Goal: Check status: Check status

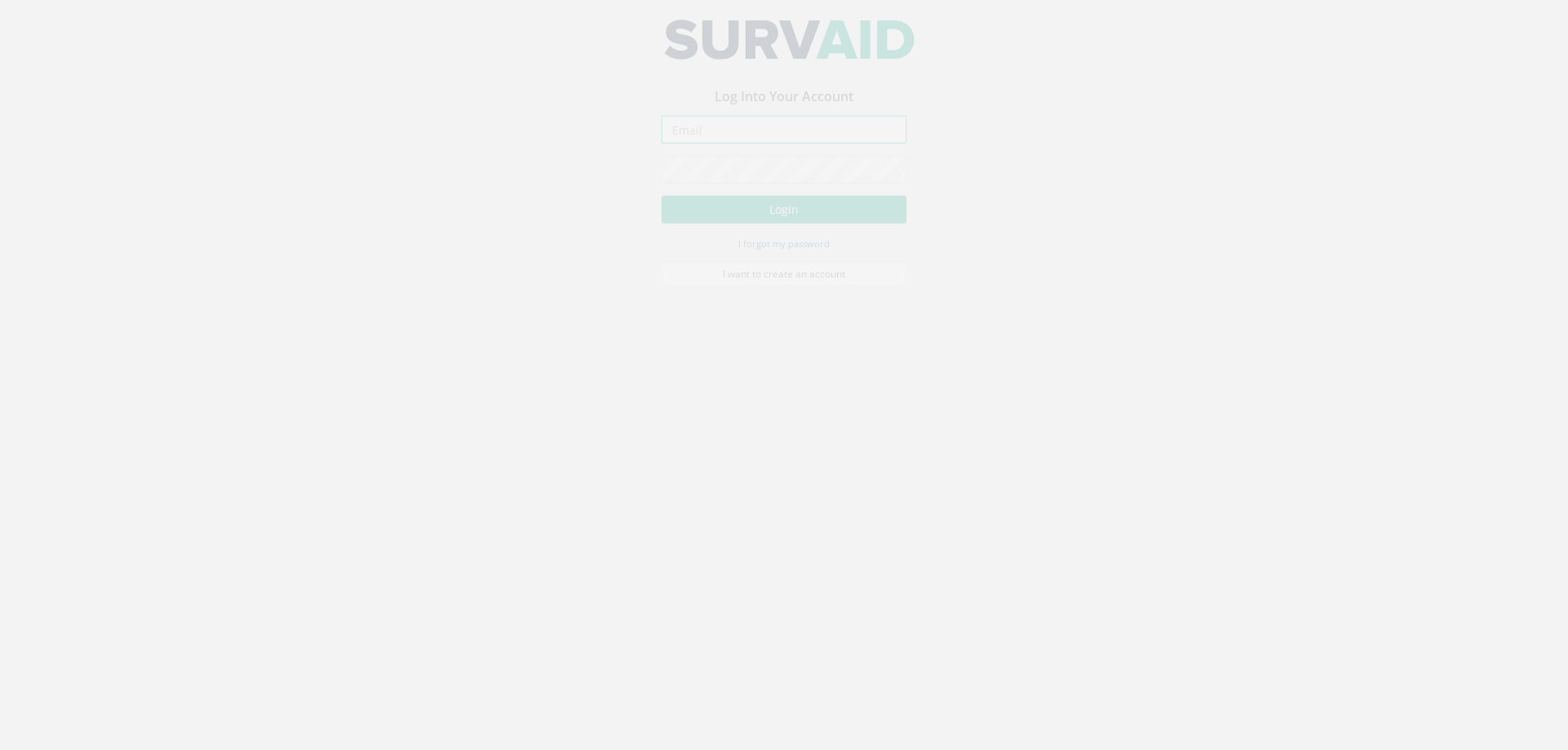
type input "[PERSON_NAME][EMAIL_ADDRESS][PERSON_NAME][DOMAIN_NAME]"
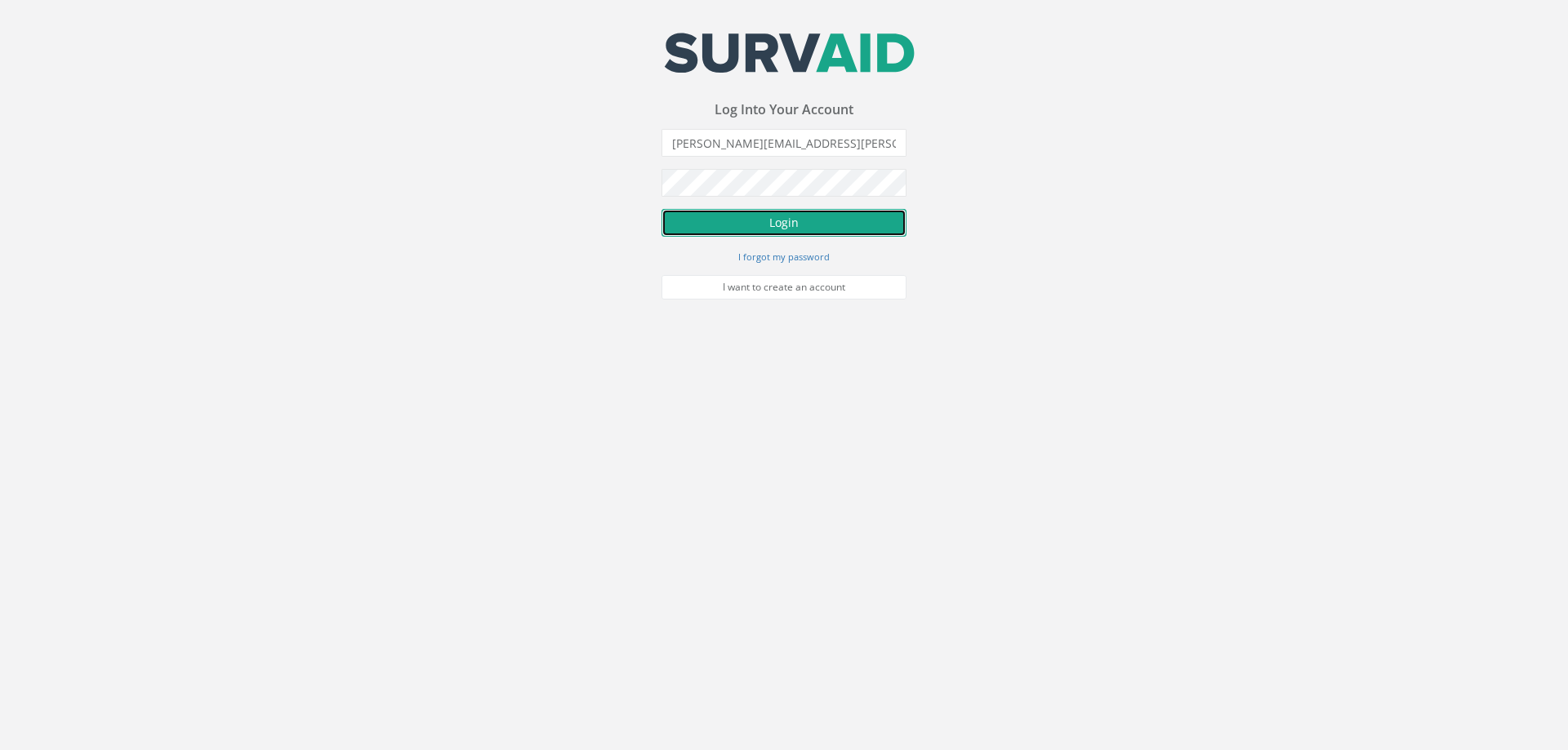
click at [775, 222] on button "Login" at bounding box center [784, 223] width 245 height 28
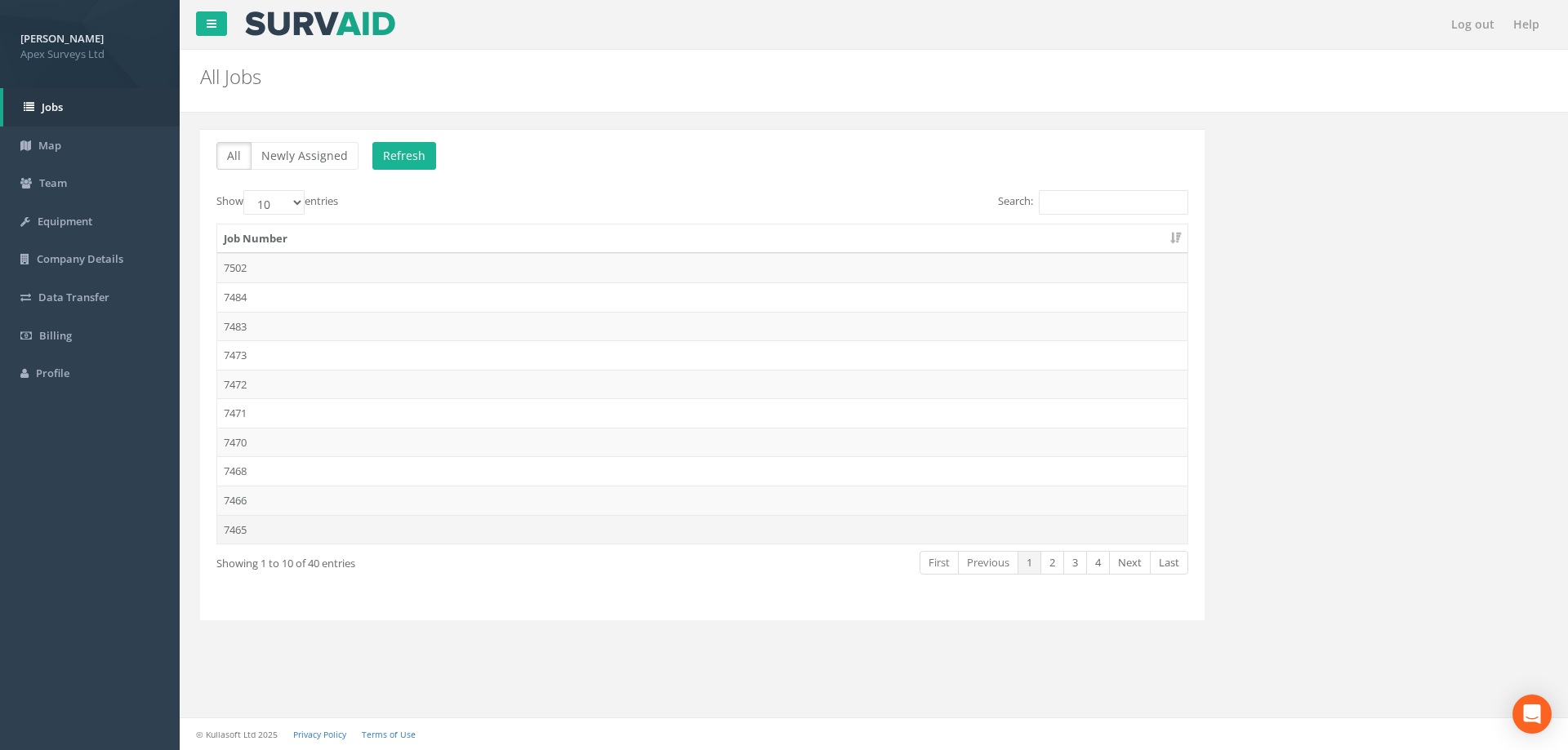
click at [244, 529] on td "7465" at bounding box center [702, 529] width 970 height 29
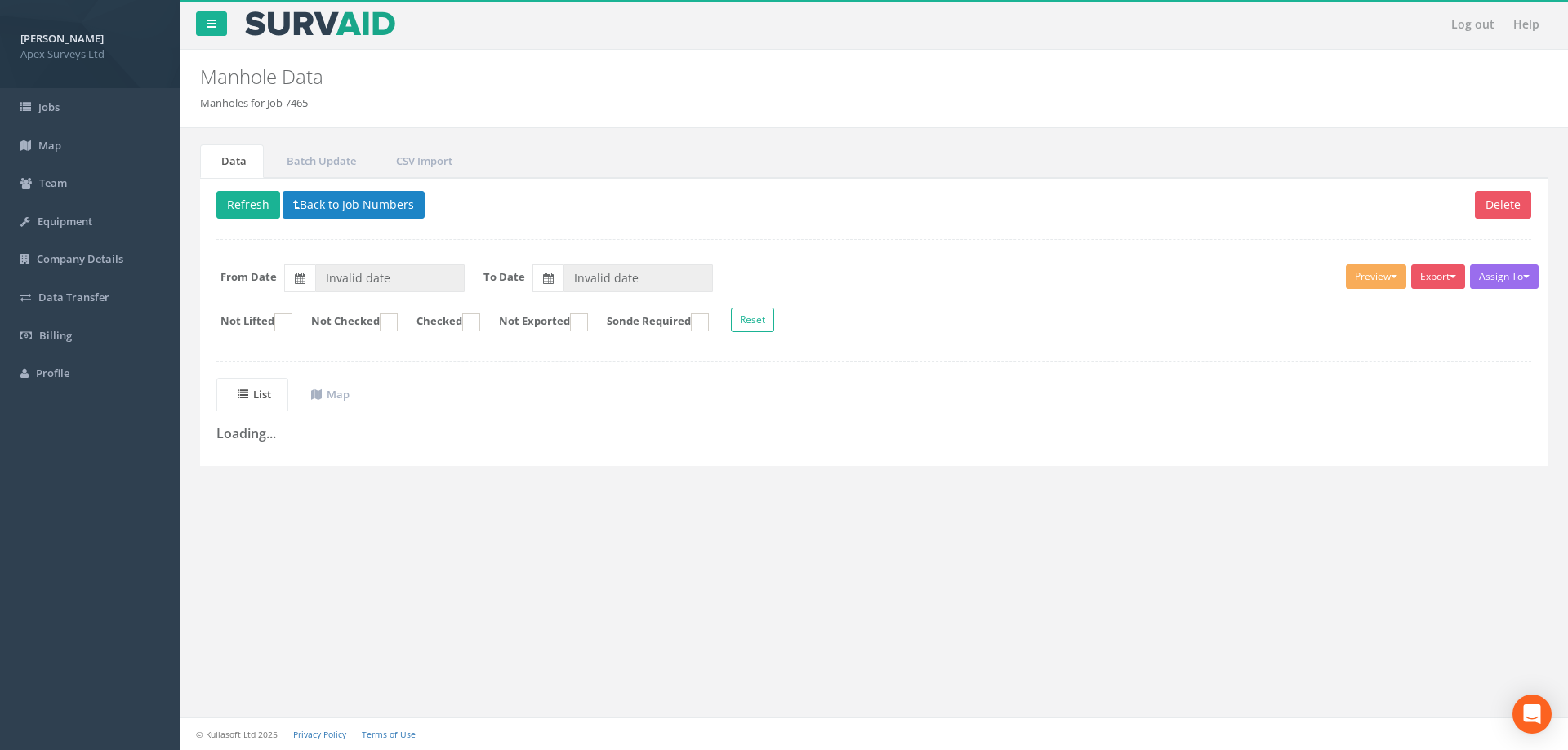
click at [365, 499] on div "Data Batch Update CSV Import Delete Refresh Back to Job Numbers Assign To No Co…" at bounding box center [874, 324] width 1364 height 391
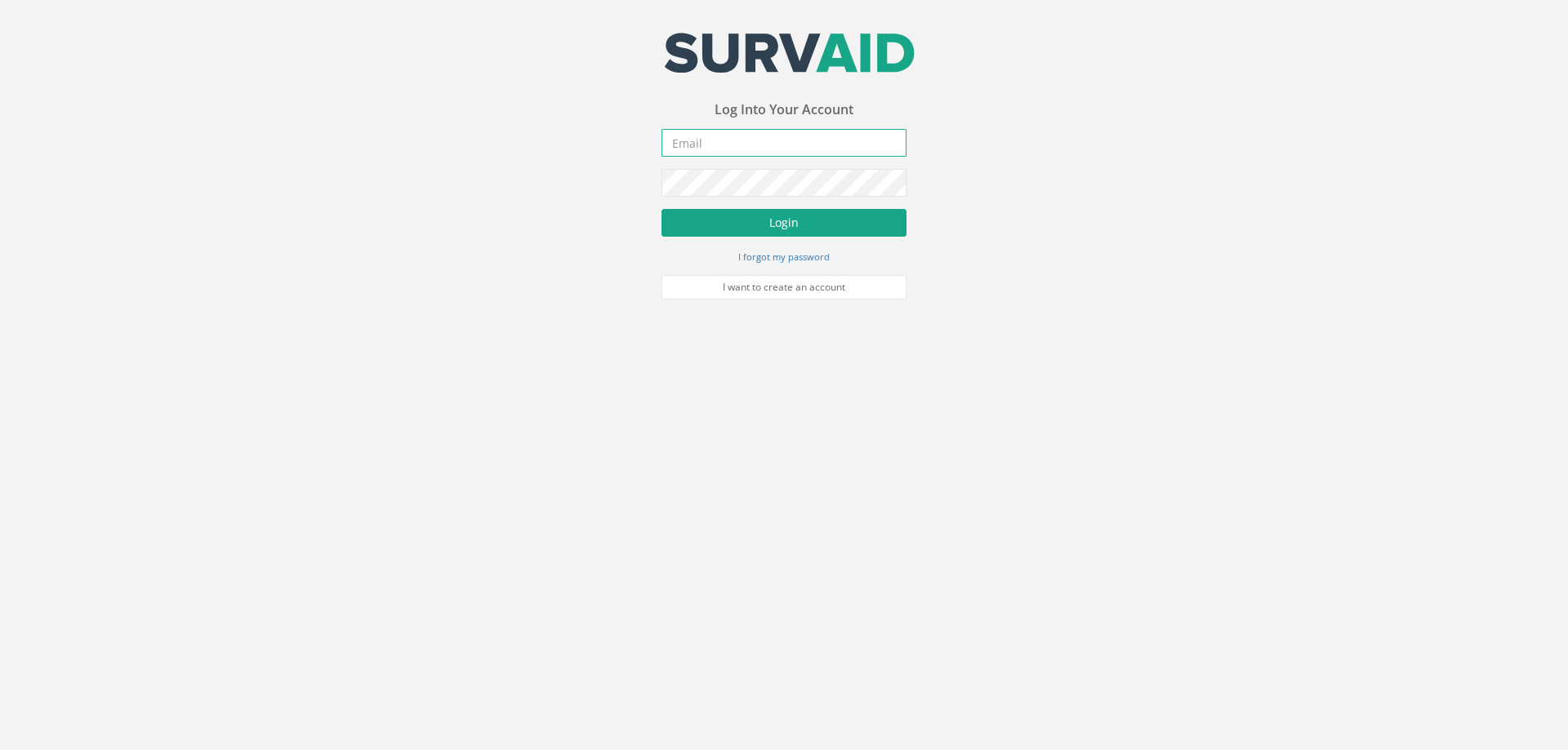
type input "[PERSON_NAME][EMAIL_ADDRESS][PERSON_NAME][DOMAIN_NAME]"
click at [776, 225] on button "Login" at bounding box center [784, 223] width 245 height 28
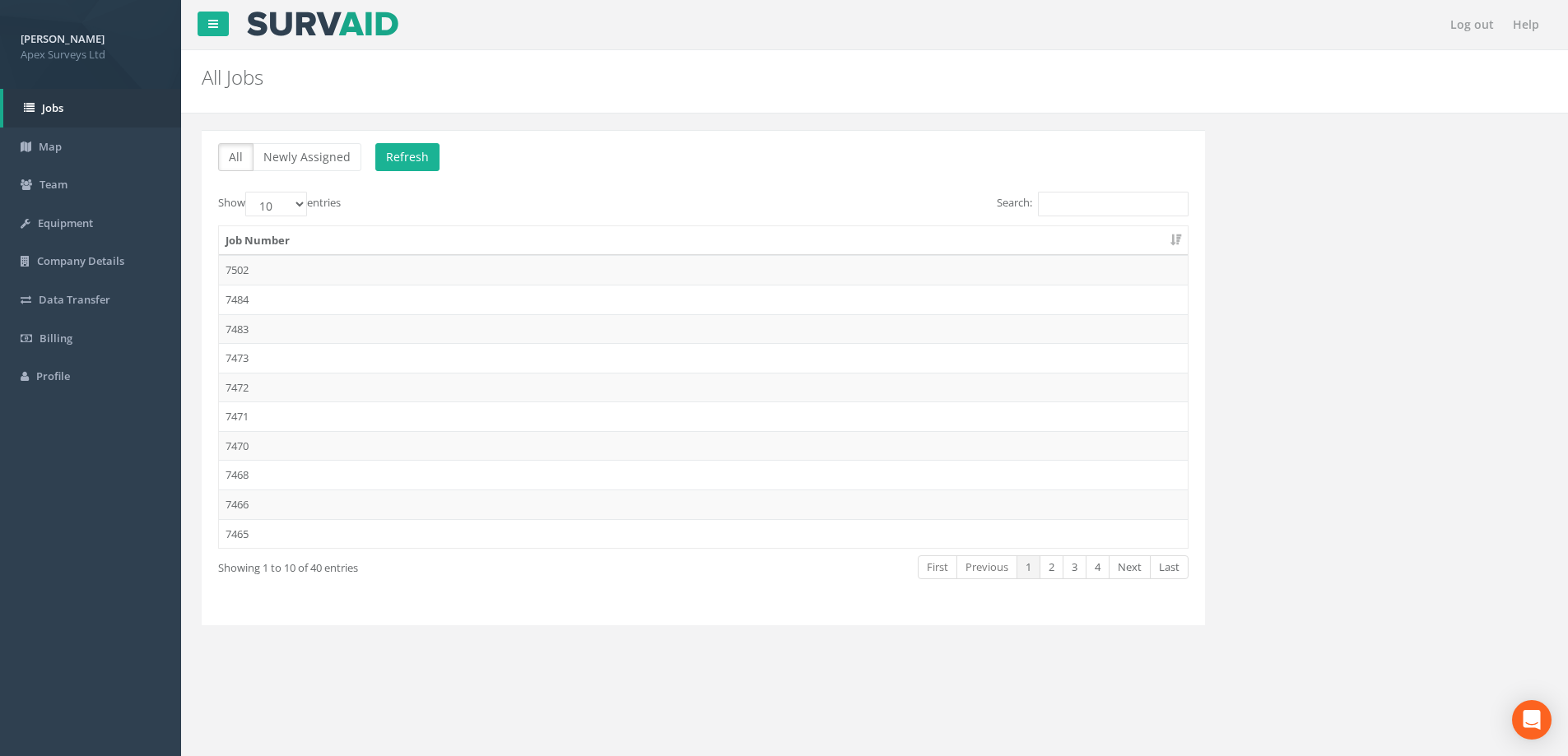
drag, startPoint x: 236, startPoint y: 533, endPoint x: 246, endPoint y: 594, distance: 61.8
click at [246, 594] on div "Show 10 25 50 100 entries Search: Job Number 7502 7484 7483 7473 7472 7471 7470…" at bounding box center [704, 400] width 971 height 417
click at [238, 533] on td "7465" at bounding box center [704, 534] width 969 height 30
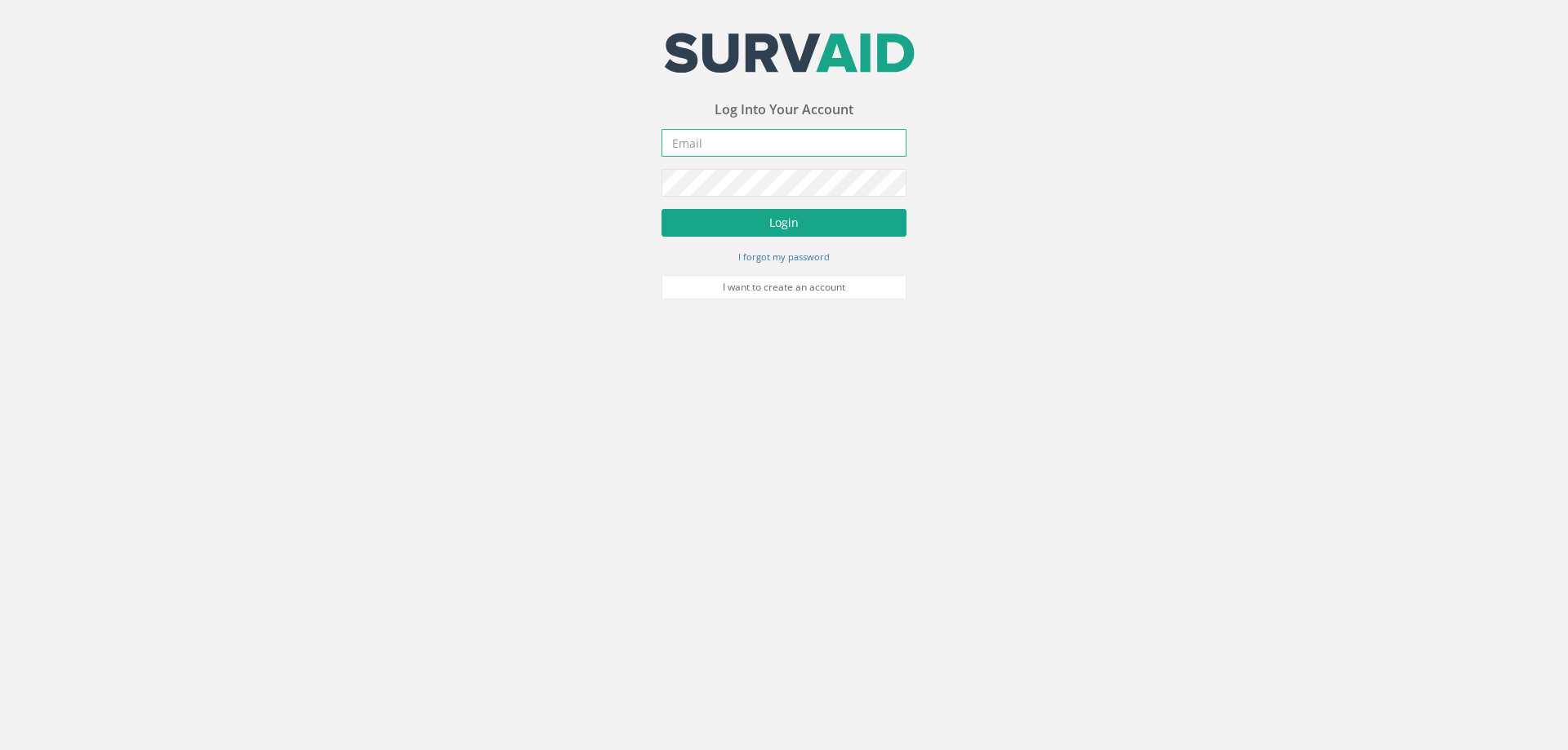
type input "[PERSON_NAME][EMAIL_ADDRESS][PERSON_NAME][DOMAIN_NAME]"
click at [788, 220] on button "Login" at bounding box center [784, 223] width 245 height 28
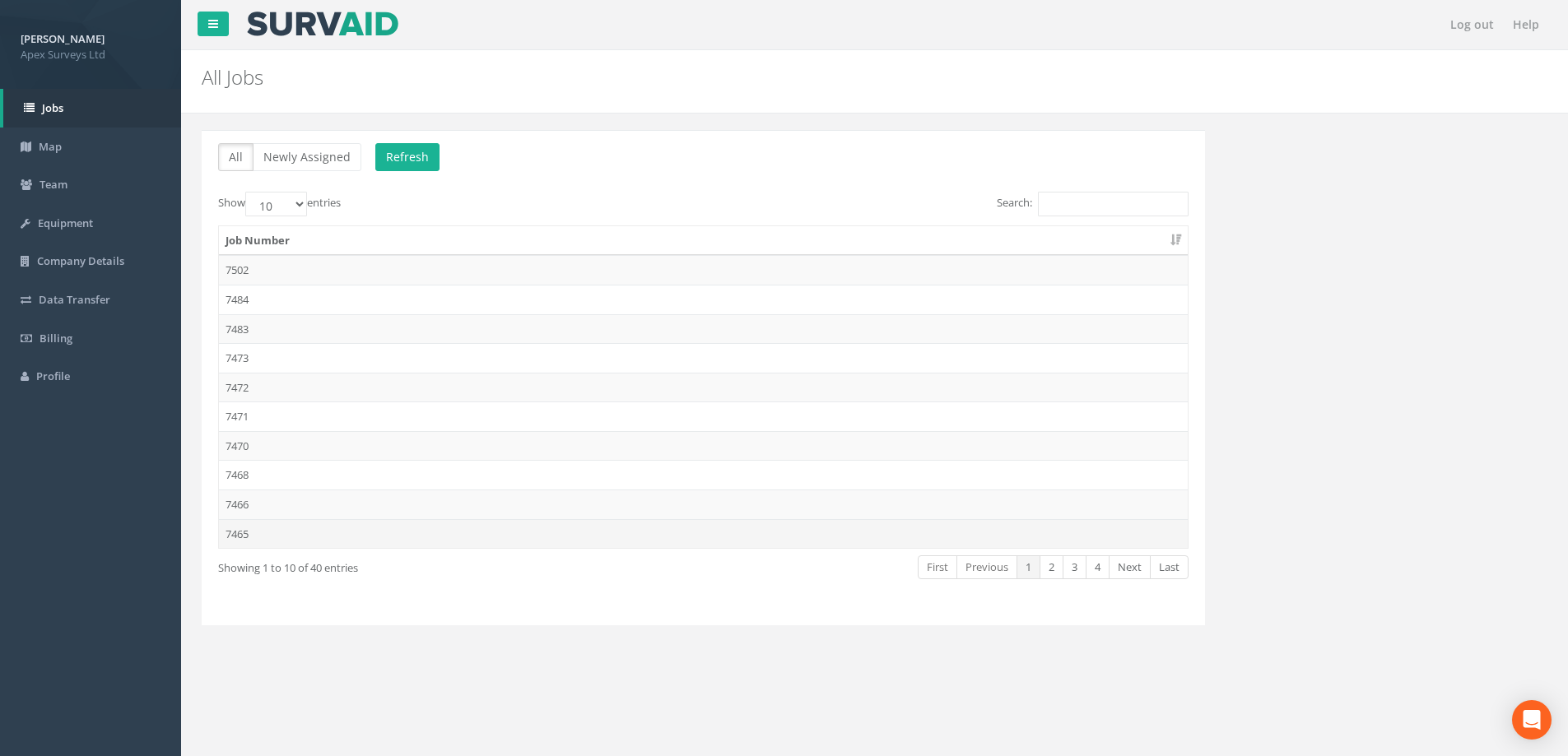
click at [239, 528] on td "7465" at bounding box center [704, 534] width 969 height 30
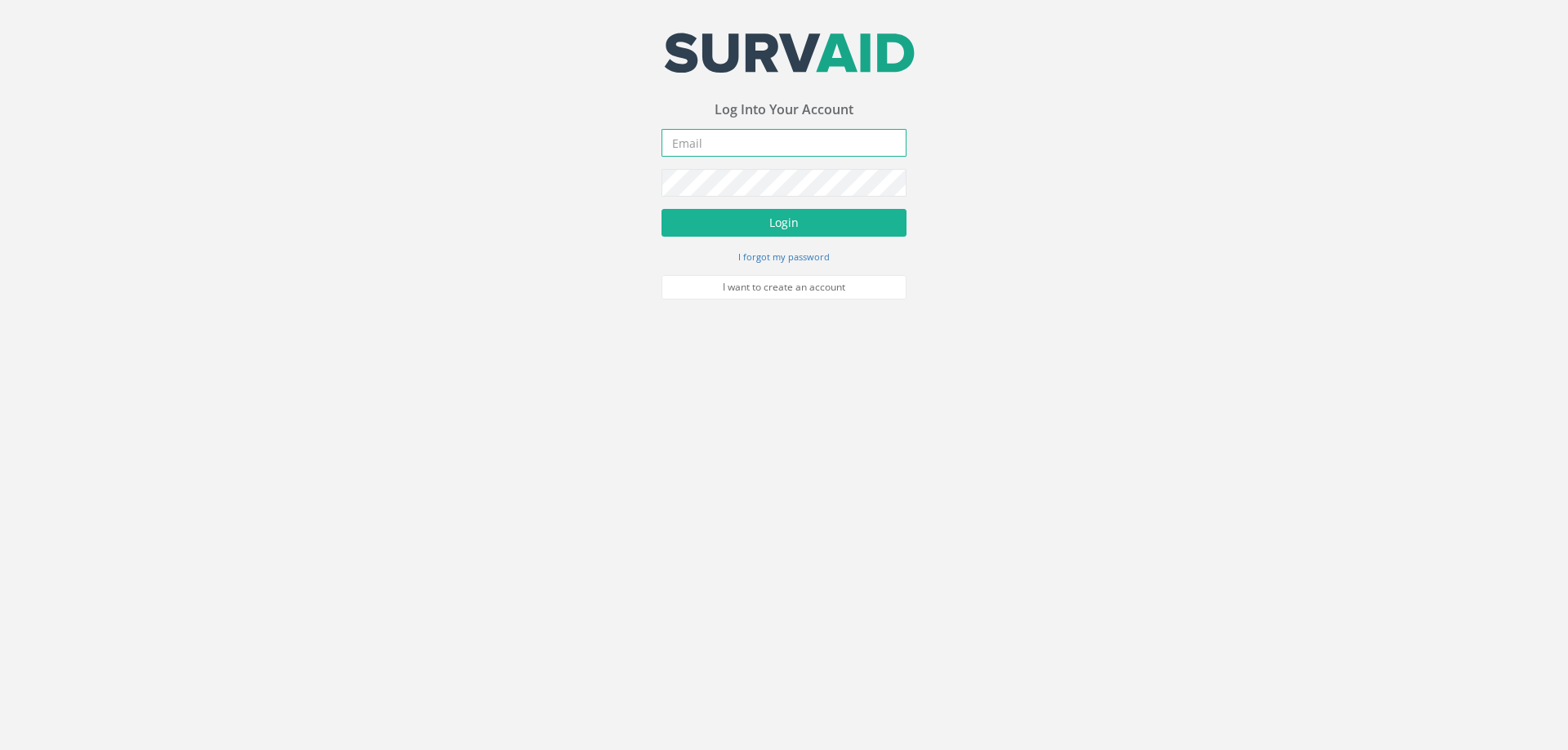
type input "[PERSON_NAME][EMAIL_ADDRESS][PERSON_NAME][DOMAIN_NAME]"
click at [828, 148] on input "[PERSON_NAME][EMAIL_ADDRESS][PERSON_NAME][DOMAIN_NAME]" at bounding box center [784, 143] width 245 height 28
drag, startPoint x: 827, startPoint y: 143, endPoint x: 624, endPoint y: 142, distance: 203.0
click at [624, 142] on div "Your email address was sucessfully verified - please login below to continue Yo…" at bounding box center [784, 150] width 1568 height 300
click at [616, 182] on div "Your email address was sucessfully verified - please login below to continue Yo…" at bounding box center [784, 150] width 1568 height 300
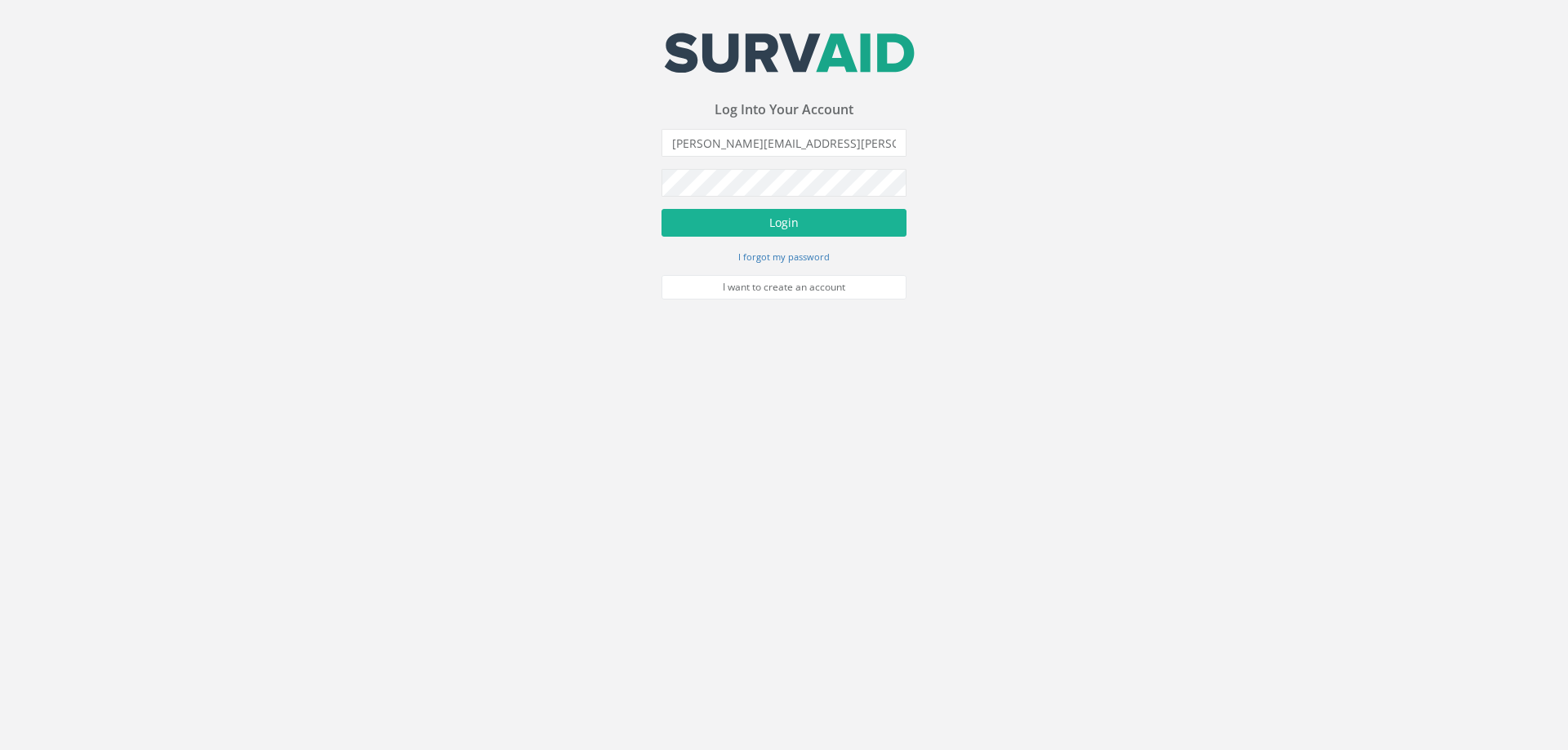
drag, startPoint x: 791, startPoint y: 202, endPoint x: 597, endPoint y: 257, distance: 201.6
click at [597, 257] on div "Your email address was sucessfully verified - please login below to continue Yo…" at bounding box center [784, 150] width 1568 height 300
click at [794, 221] on button "Login" at bounding box center [784, 223] width 245 height 28
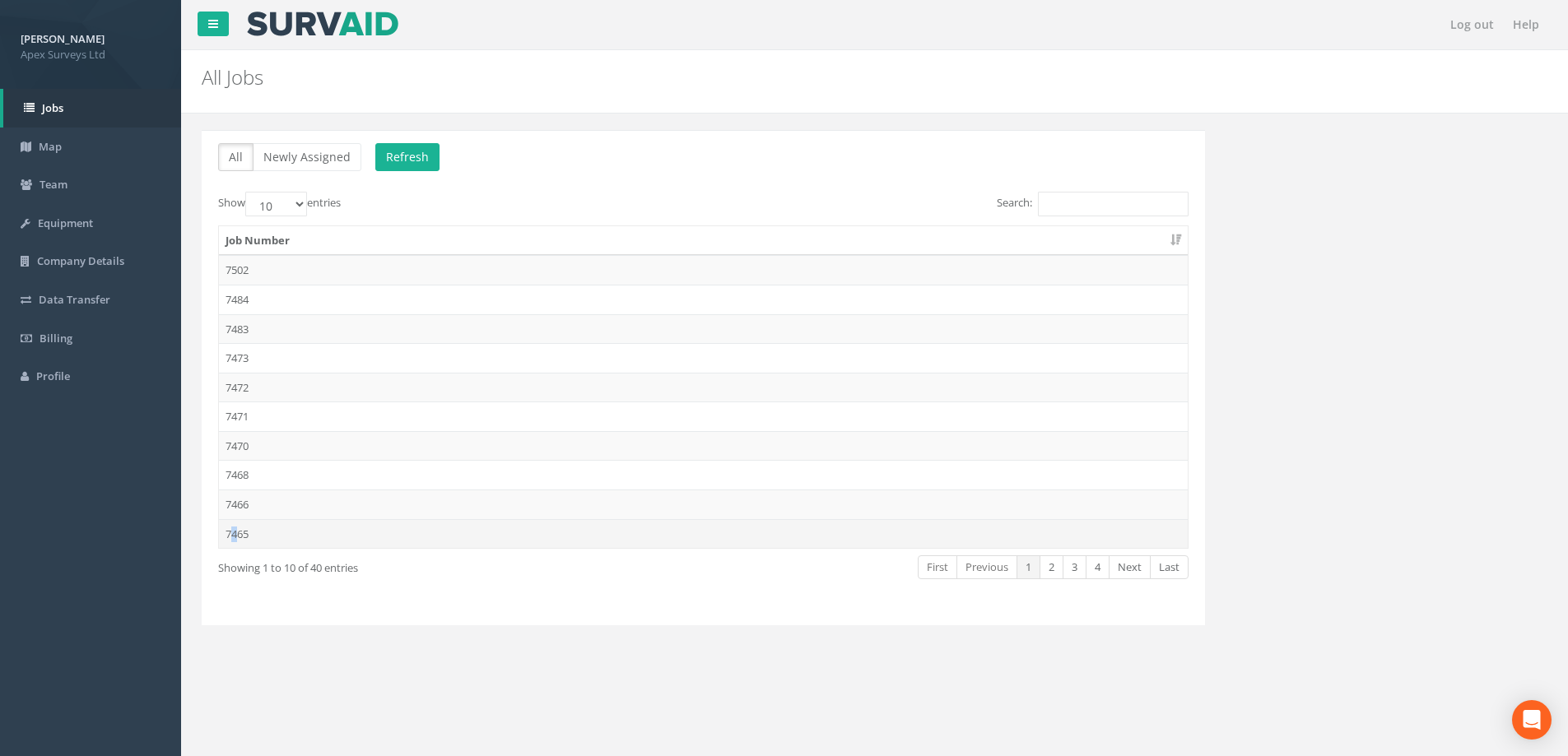
click at [236, 537] on td "7465" at bounding box center [704, 534] width 969 height 30
